Goal: Transaction & Acquisition: Purchase product/service

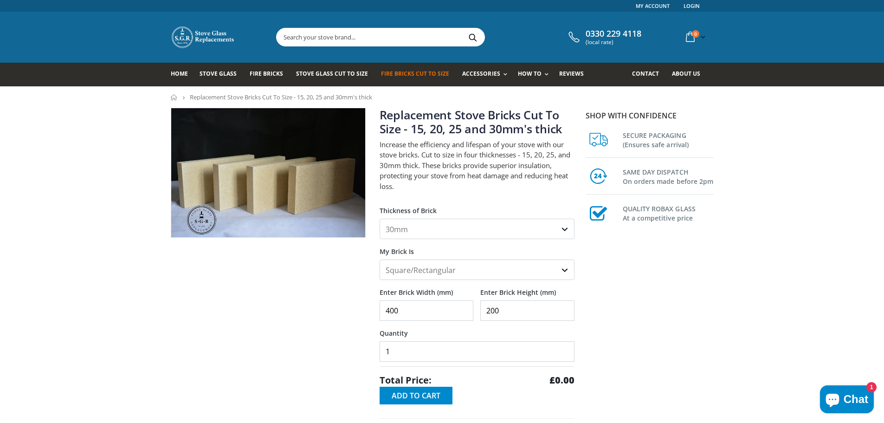
select select "30mm"
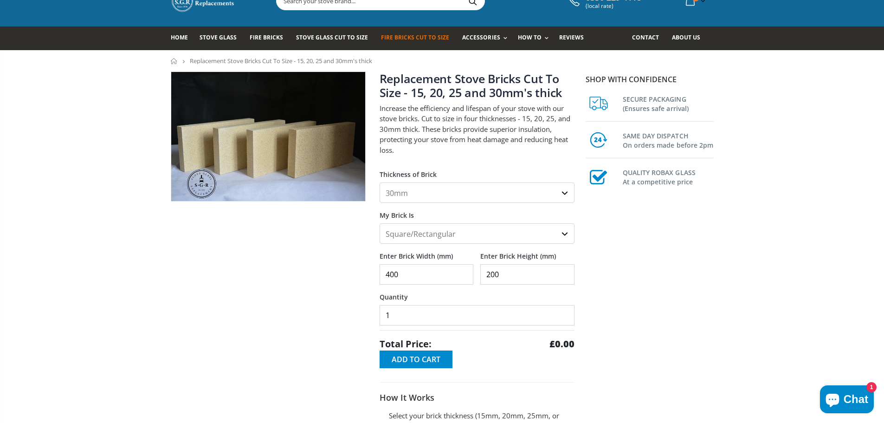
scroll to position [93, 0]
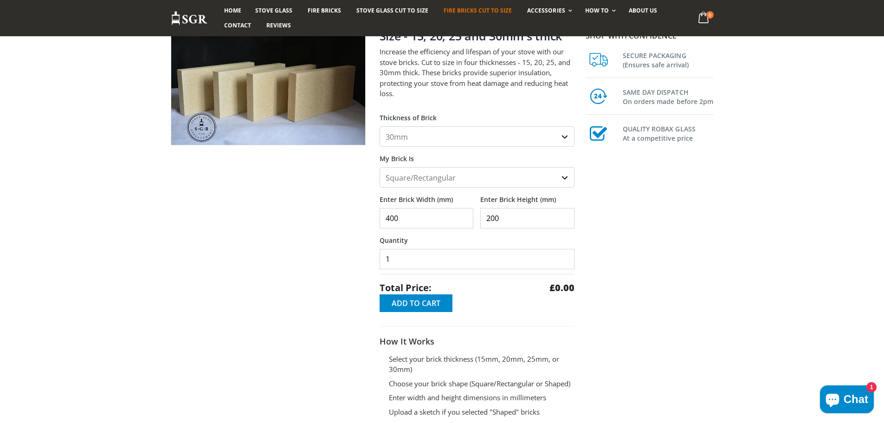
click at [392, 222] on input "400" at bounding box center [427, 218] width 94 height 20
click at [463, 215] on input "401" at bounding box center [427, 218] width 94 height 20
click at [463, 214] on input "402" at bounding box center [427, 218] width 94 height 20
click at [463, 214] on input "403" at bounding box center [427, 218] width 94 height 20
click at [463, 214] on input "404" at bounding box center [427, 218] width 94 height 20
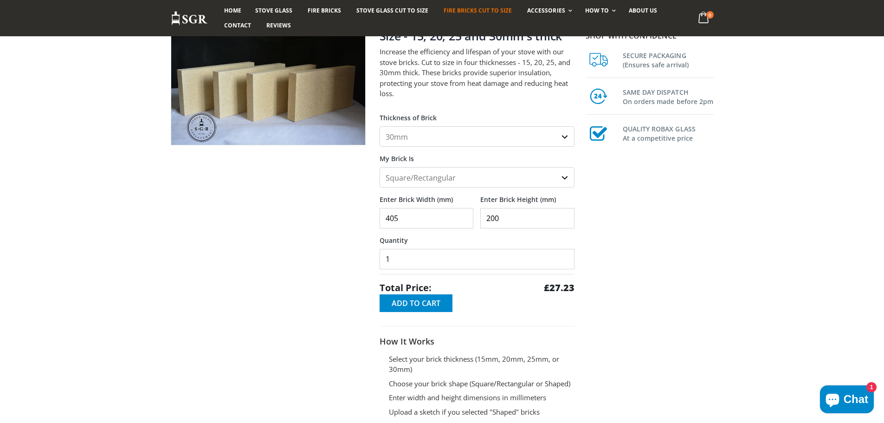
click at [463, 214] on input "405" at bounding box center [427, 218] width 94 height 20
click at [463, 214] on input "406" at bounding box center [427, 218] width 94 height 20
click at [463, 214] on input "407" at bounding box center [427, 218] width 94 height 20
click at [463, 214] on input "408" at bounding box center [427, 218] width 94 height 20
click at [463, 214] on input "409" at bounding box center [427, 218] width 94 height 20
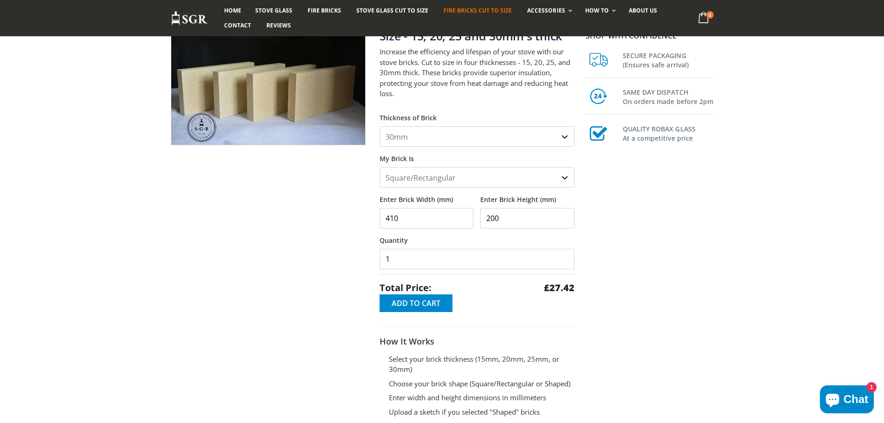
click at [463, 214] on input "410" at bounding box center [427, 218] width 94 height 20
click at [463, 214] on input "411" at bounding box center [427, 218] width 94 height 20
click at [463, 214] on input "412" at bounding box center [427, 218] width 94 height 20
click at [463, 214] on input "413" at bounding box center [427, 218] width 94 height 20
click at [463, 214] on input "414" at bounding box center [427, 218] width 94 height 20
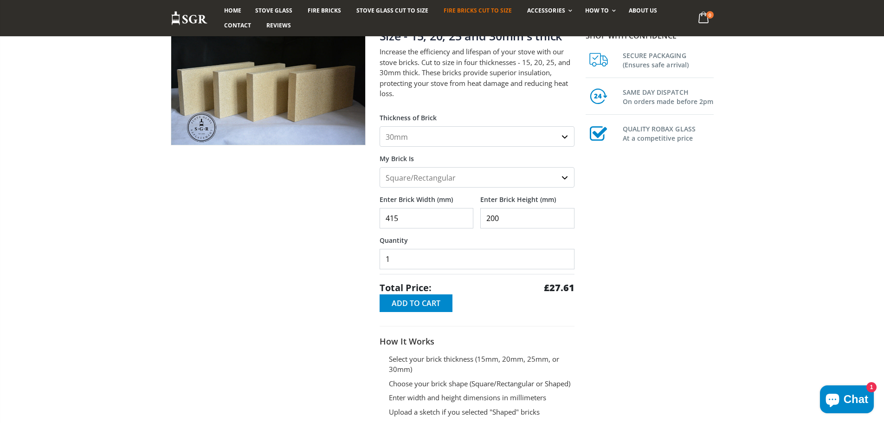
type input "415"
click at [463, 214] on input "415" at bounding box center [427, 218] width 94 height 20
click at [562, 214] on input "201" at bounding box center [527, 218] width 94 height 20
click at [562, 214] on input "202" at bounding box center [527, 218] width 94 height 20
click at [562, 214] on input "203" at bounding box center [527, 218] width 94 height 20
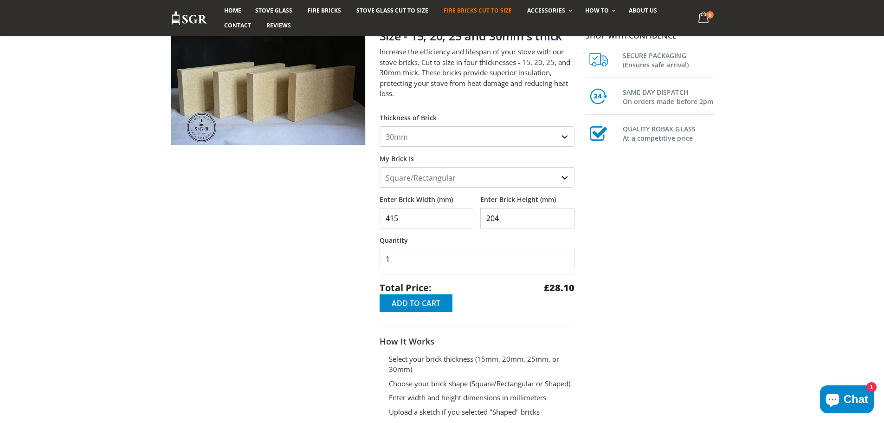
click at [562, 214] on input "204" at bounding box center [527, 218] width 94 height 20
click at [562, 214] on input "205" at bounding box center [527, 218] width 94 height 20
click at [562, 214] on input "206" at bounding box center [527, 218] width 94 height 20
click at [562, 214] on input "207" at bounding box center [527, 218] width 94 height 20
click at [562, 214] on input "208" at bounding box center [527, 218] width 94 height 20
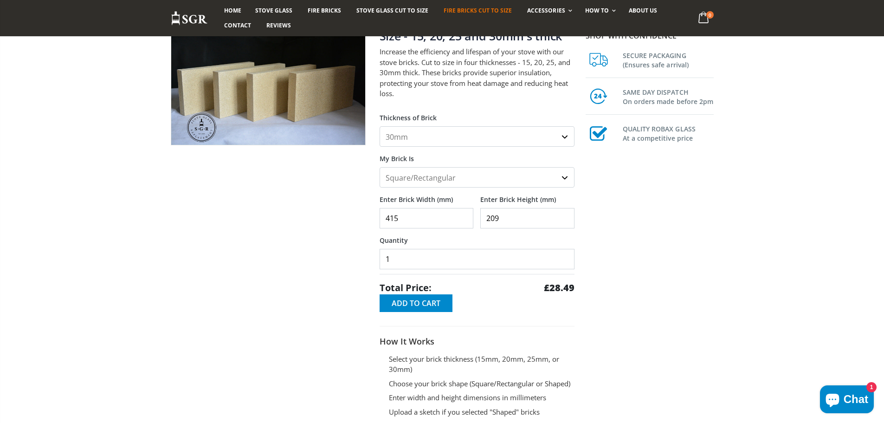
click at [562, 214] on input "209" at bounding box center [527, 218] width 94 height 20
click at [562, 214] on input "210" at bounding box center [527, 218] width 94 height 20
click at [562, 214] on input "211" at bounding box center [527, 218] width 94 height 20
click at [562, 214] on input "212" at bounding box center [527, 218] width 94 height 20
click at [562, 214] on input "213" at bounding box center [527, 218] width 94 height 20
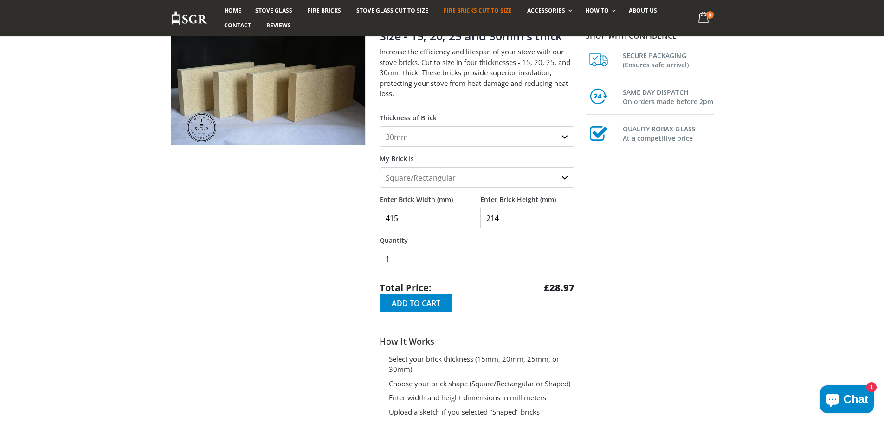
click at [562, 214] on input "214" at bounding box center [527, 218] width 94 height 20
click at [562, 214] on input "215" at bounding box center [527, 218] width 94 height 20
click at [562, 214] on input "216" at bounding box center [527, 218] width 94 height 20
click at [562, 214] on input "217" at bounding box center [527, 218] width 94 height 20
click at [562, 214] on input "218" at bounding box center [527, 218] width 94 height 20
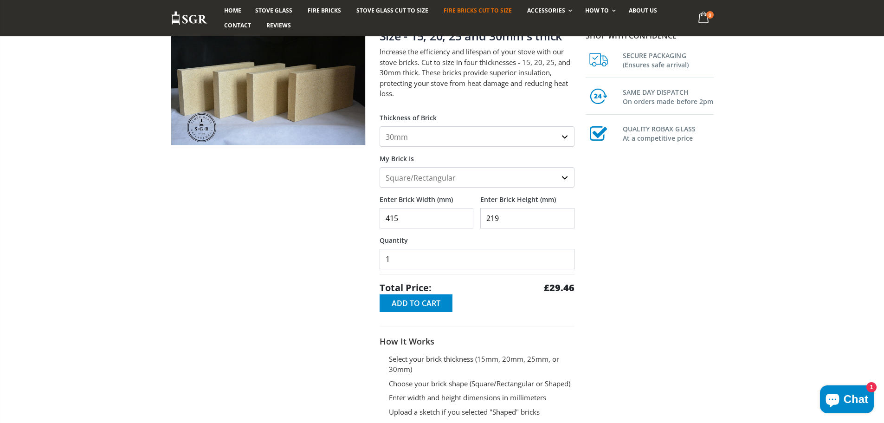
click at [562, 214] on input "219" at bounding box center [527, 218] width 94 height 20
click at [562, 214] on input "220" at bounding box center [527, 218] width 94 height 20
click at [562, 214] on input "221" at bounding box center [527, 218] width 94 height 20
type input "222"
click at [562, 214] on input "222" at bounding box center [527, 218] width 94 height 20
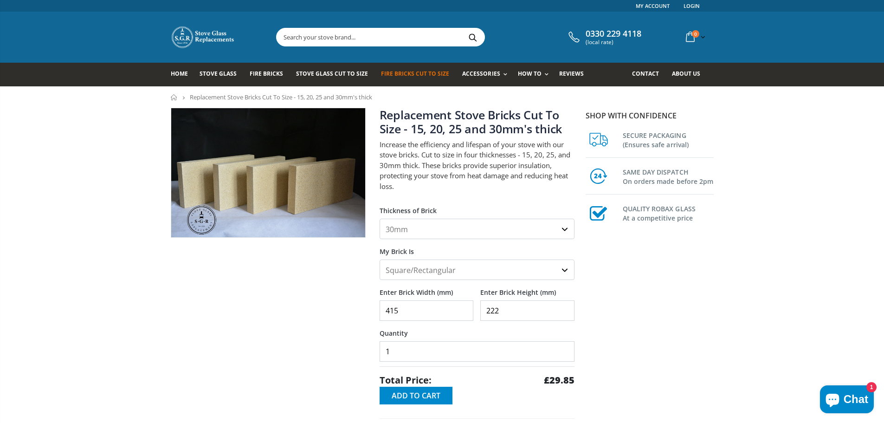
scroll to position [46, 0]
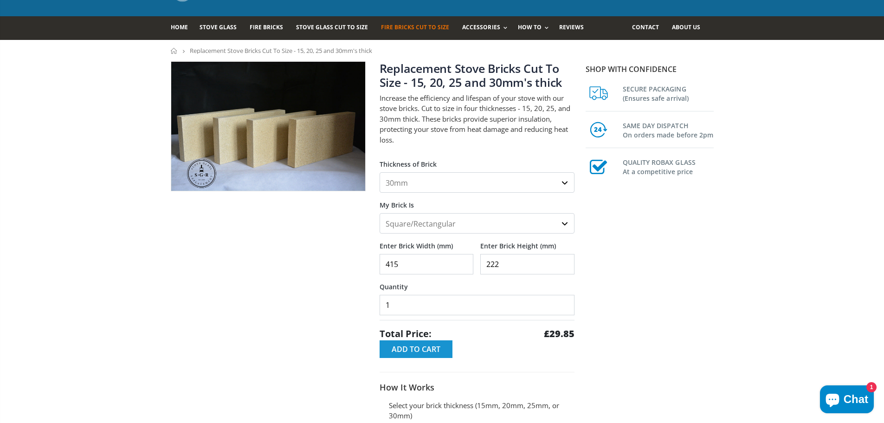
click at [426, 352] on span "Add to Cart" at bounding box center [416, 349] width 49 height 10
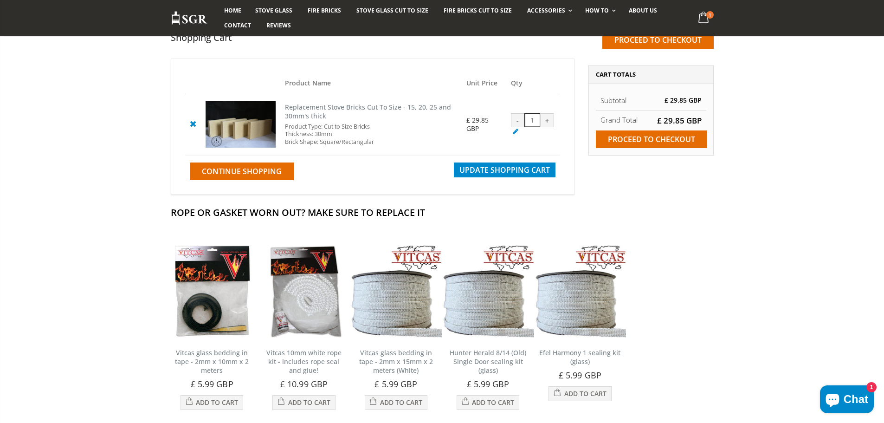
scroll to position [93, 0]
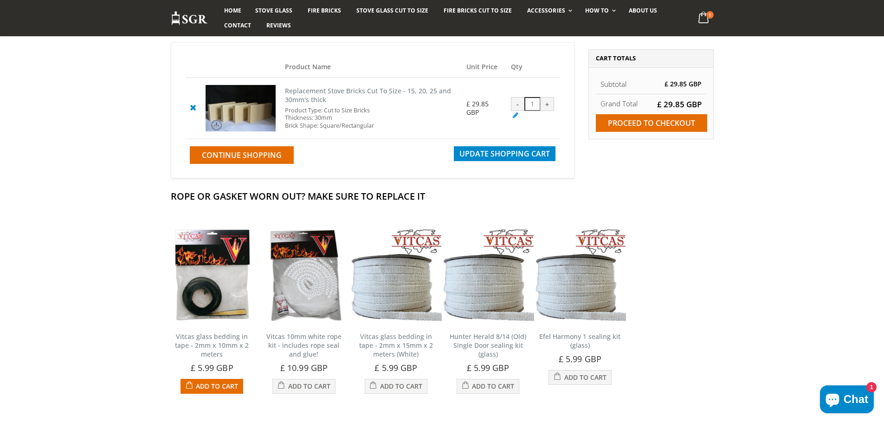
click at [203, 274] on img at bounding box center [212, 275] width 92 height 92
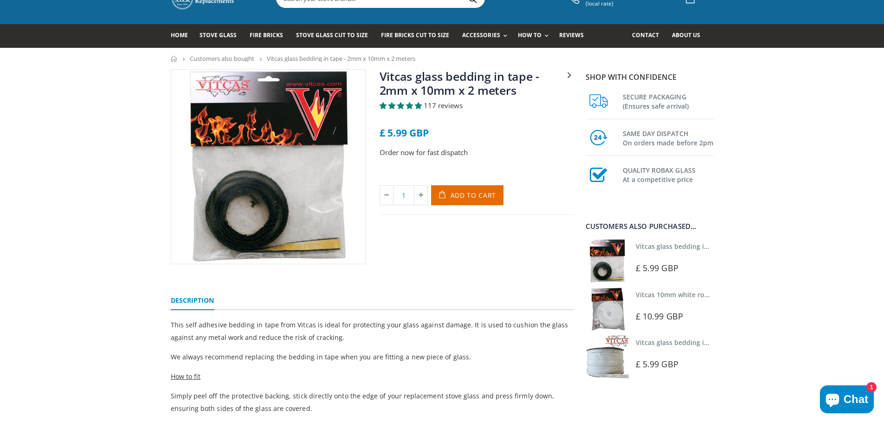
scroll to position [93, 0]
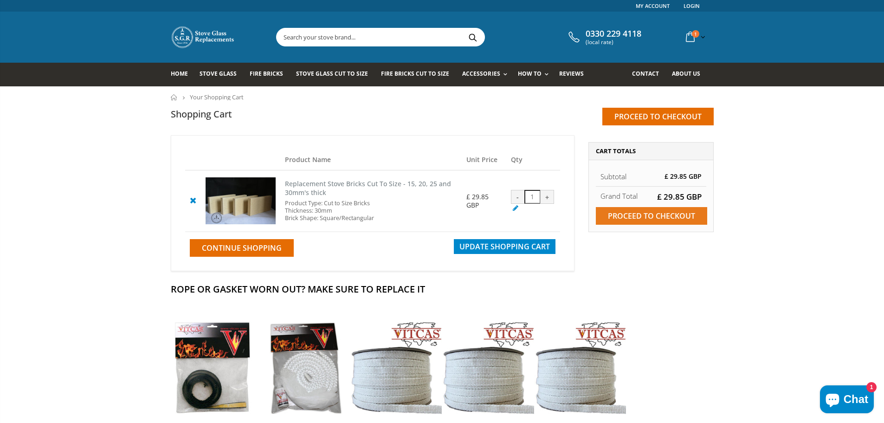
click at [656, 212] on input "Proceed to checkout" at bounding box center [651, 216] width 111 height 18
